Goal: Transaction & Acquisition: Subscribe to service/newsletter

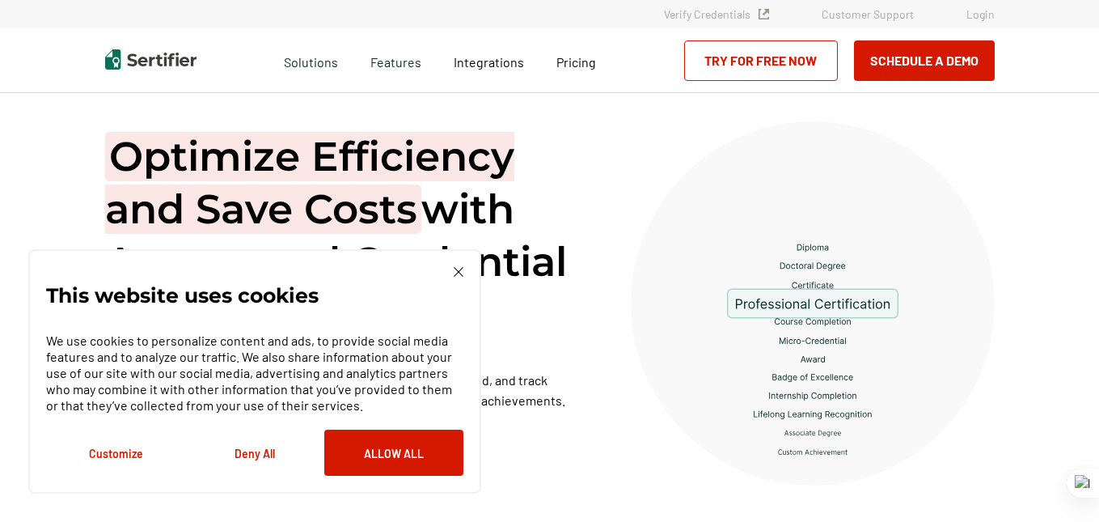
drag, startPoint x: 382, startPoint y: 457, endPoint x: 847, endPoint y: 406, distance: 468.5
click at [382, 456] on button "Allow All" at bounding box center [393, 452] width 139 height 46
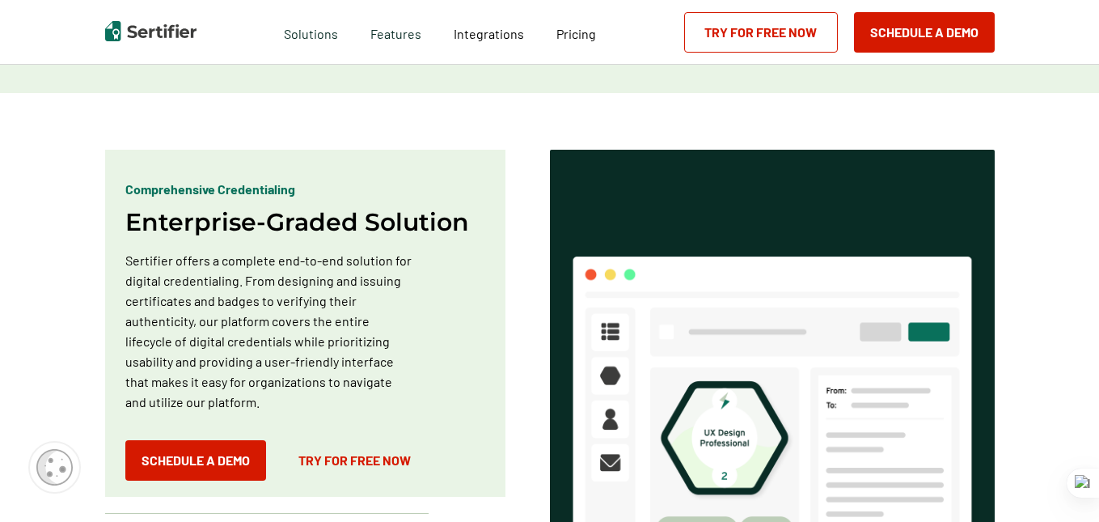
scroll to position [1051, 0]
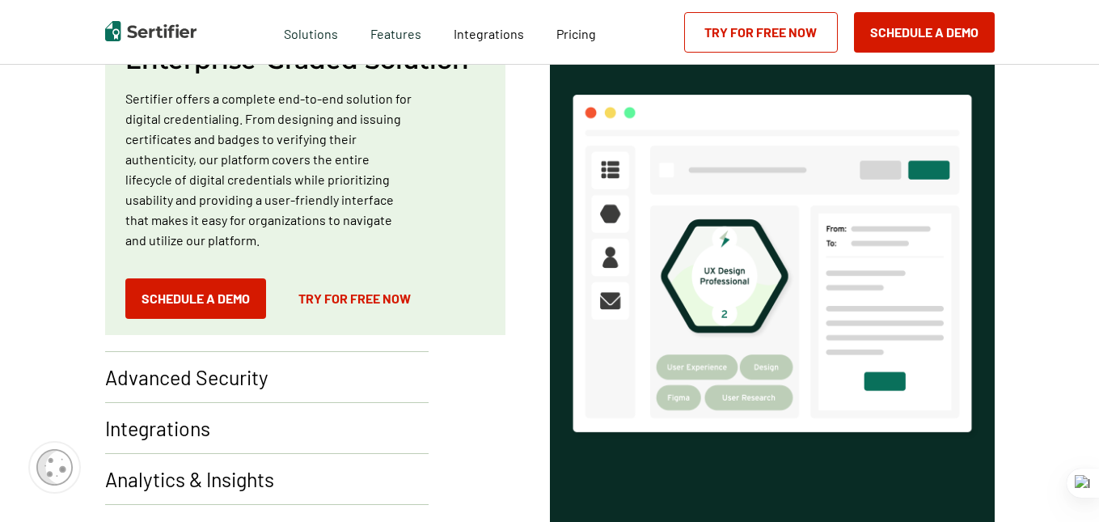
click at [387, 303] on link "Try for Free Now" at bounding box center [354, 298] width 145 height 40
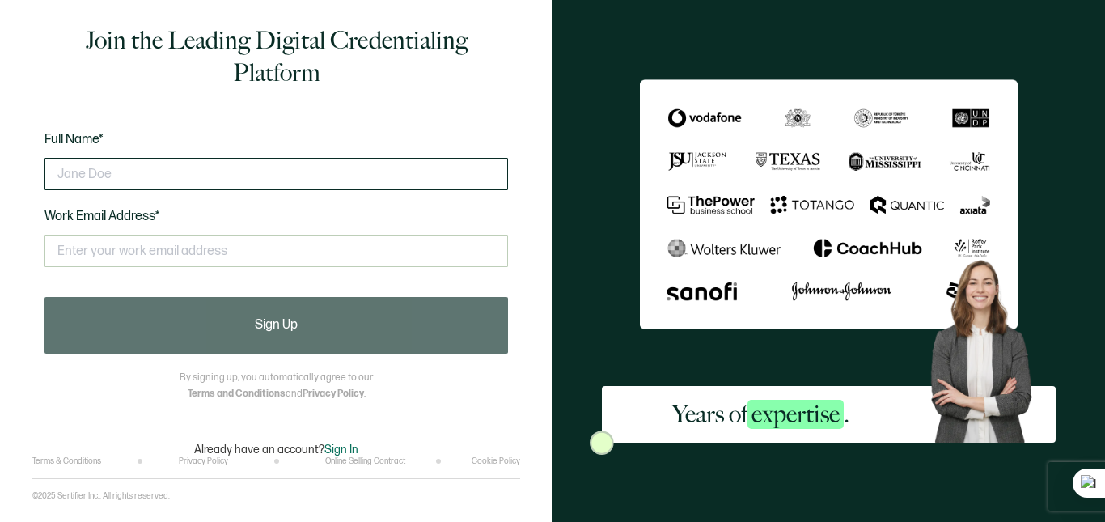
click at [361, 172] on input "text" at bounding box center [275, 174] width 463 height 32
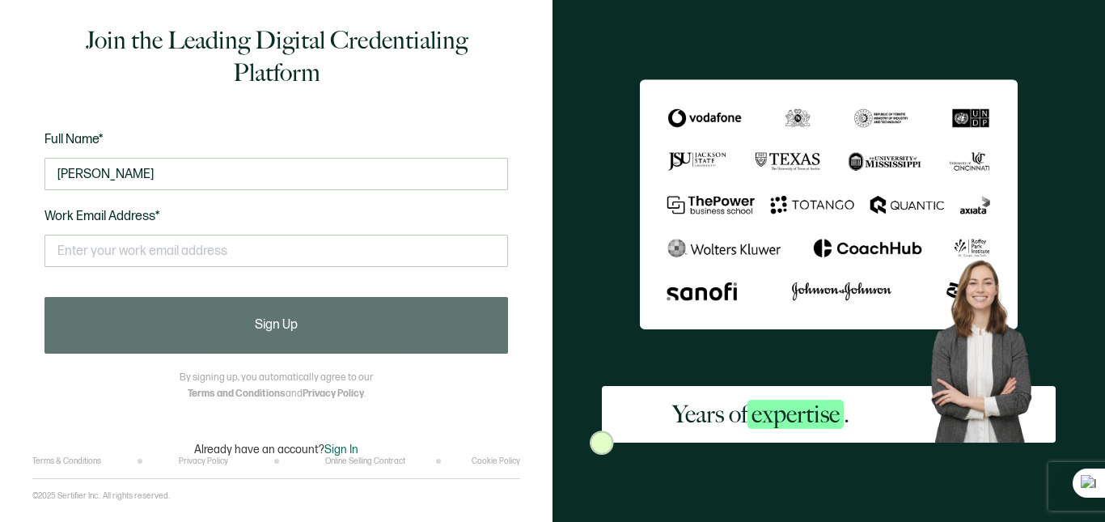
type input "Stephanie Hall"
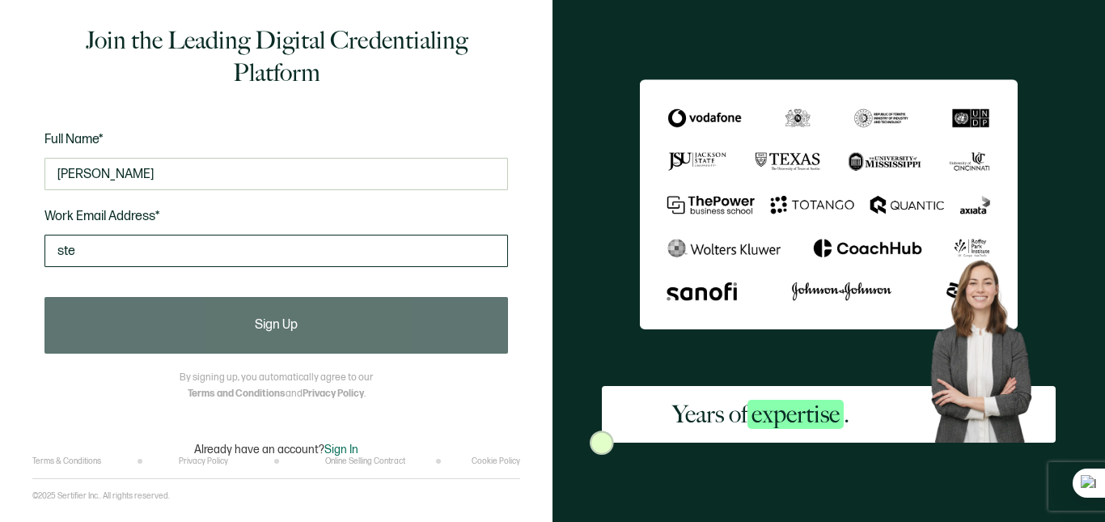
type input "stephanie@allin1medicalbillingandprovidercredentialing.com"
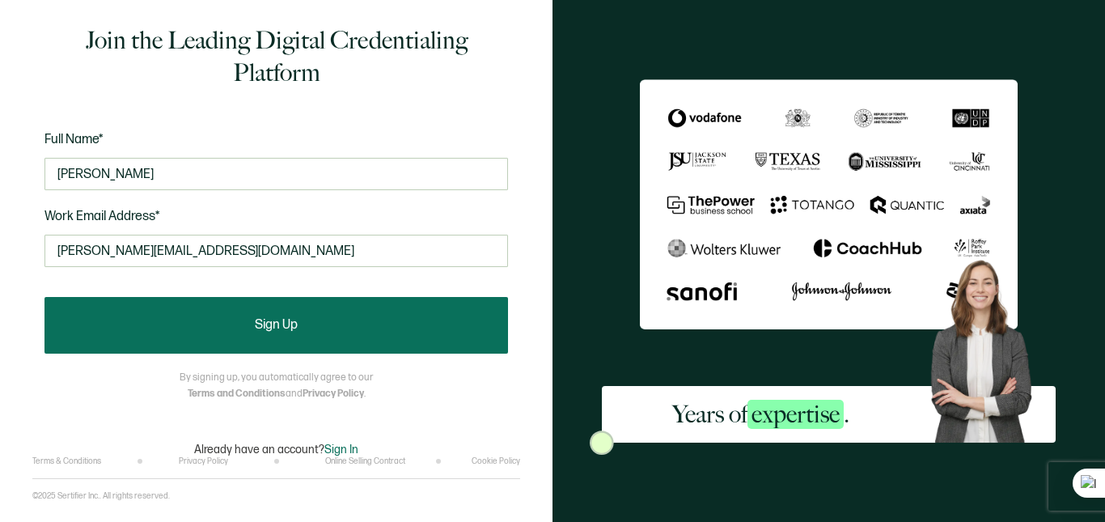
click at [240, 315] on button "Sign Up" at bounding box center [275, 325] width 463 height 57
